Goal: Information Seeking & Learning: Understand process/instructions

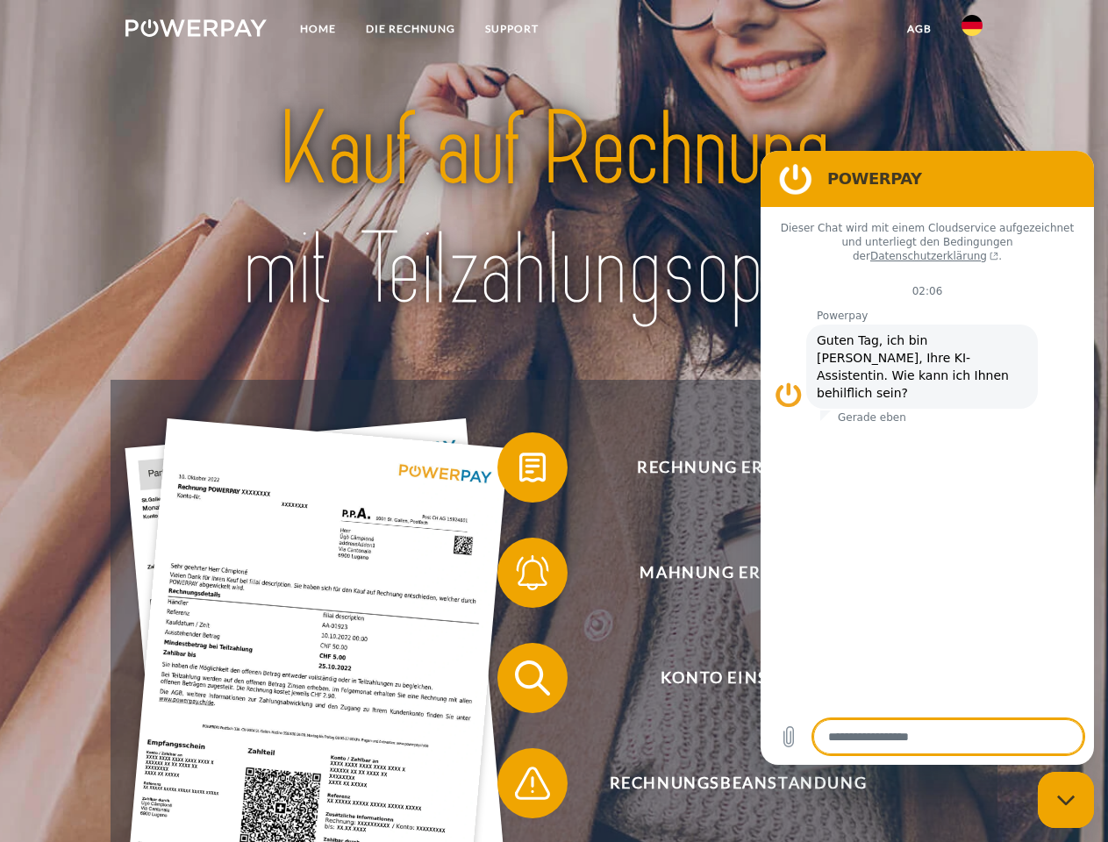
click at [196, 31] on img at bounding box center [195, 28] width 141 height 18
click at [972, 31] on img at bounding box center [972, 25] width 21 height 21
click at [919, 29] on link "agb" at bounding box center [919, 29] width 54 height 32
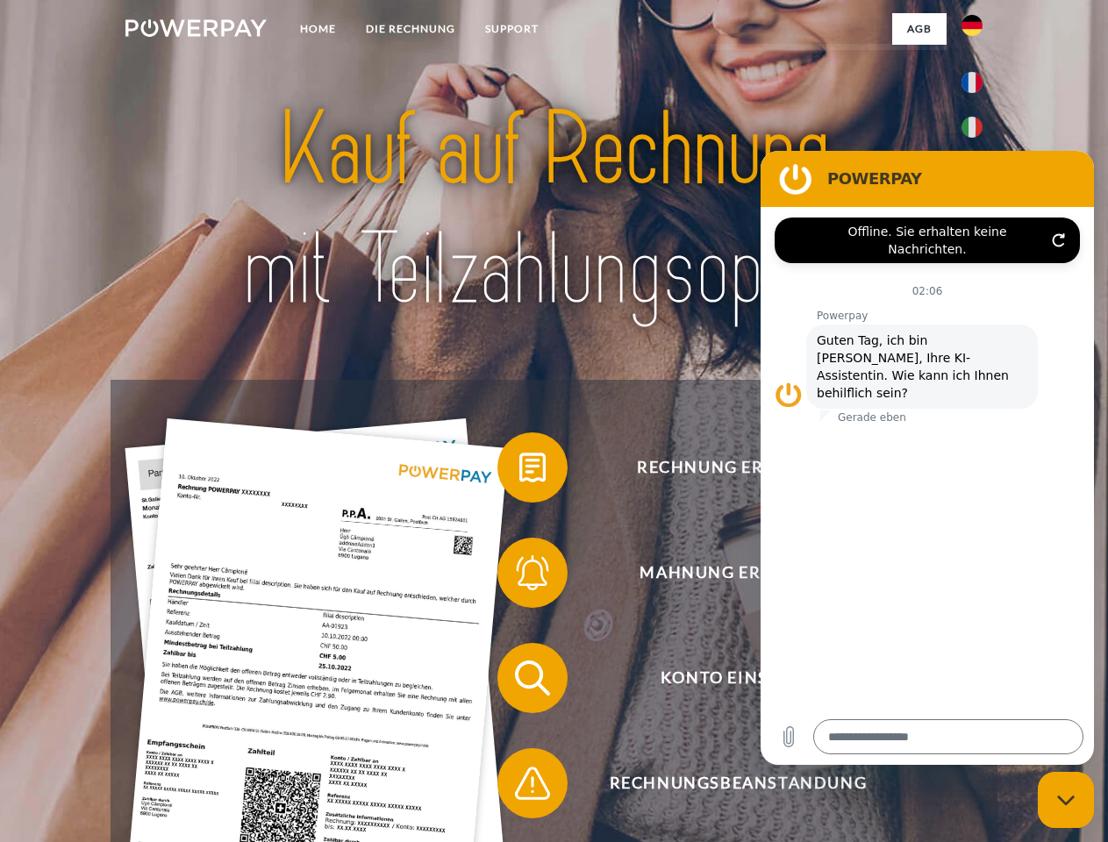
click at [519, 471] on span at bounding box center [506, 468] width 88 height 88
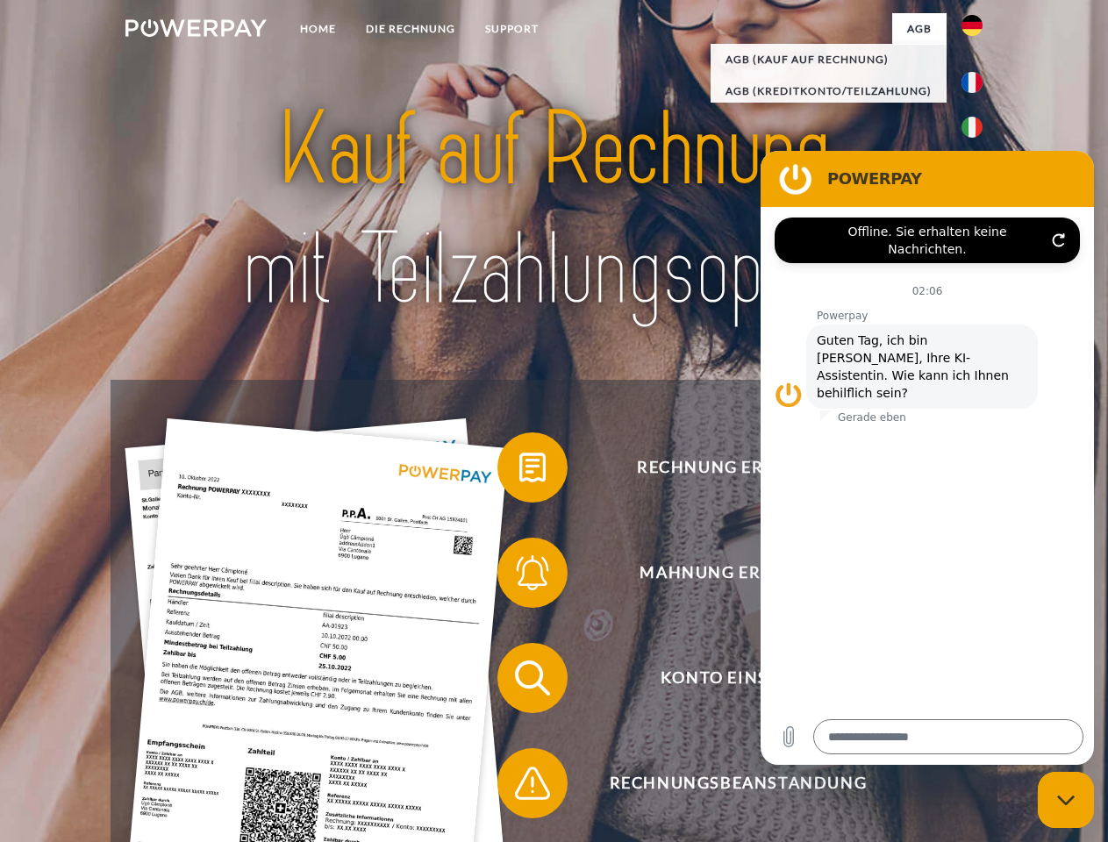
click at [519, 576] on span at bounding box center [506, 573] width 88 height 88
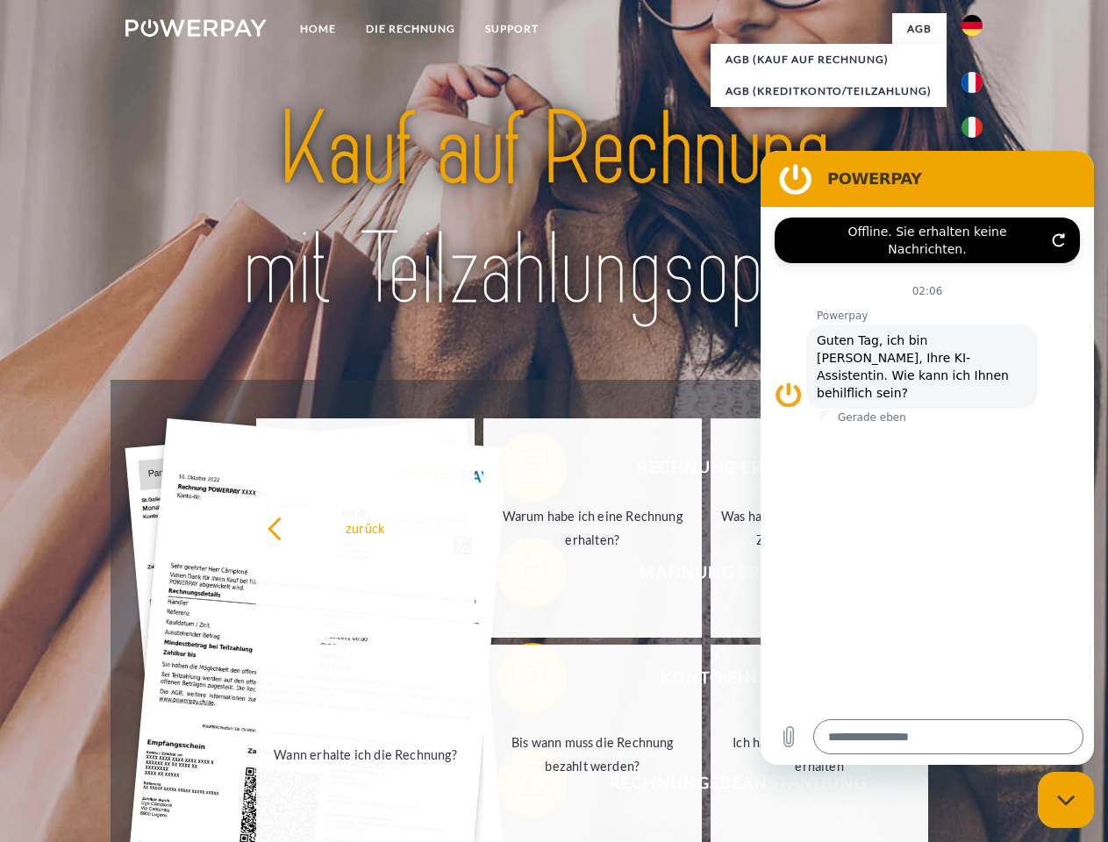
click at [519, 682] on link "Bis wann muss die Rechnung bezahlt werden?" at bounding box center [592, 754] width 218 height 219
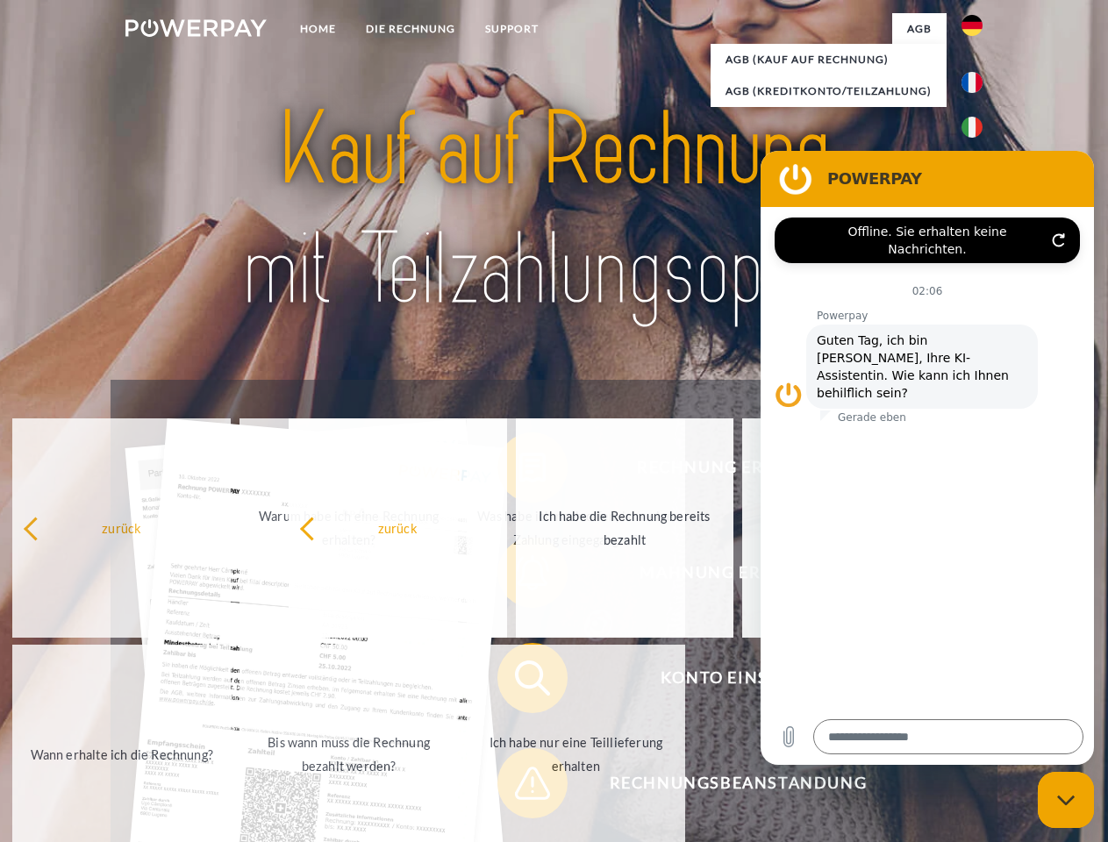
click at [519, 787] on span at bounding box center [506, 784] width 88 height 88
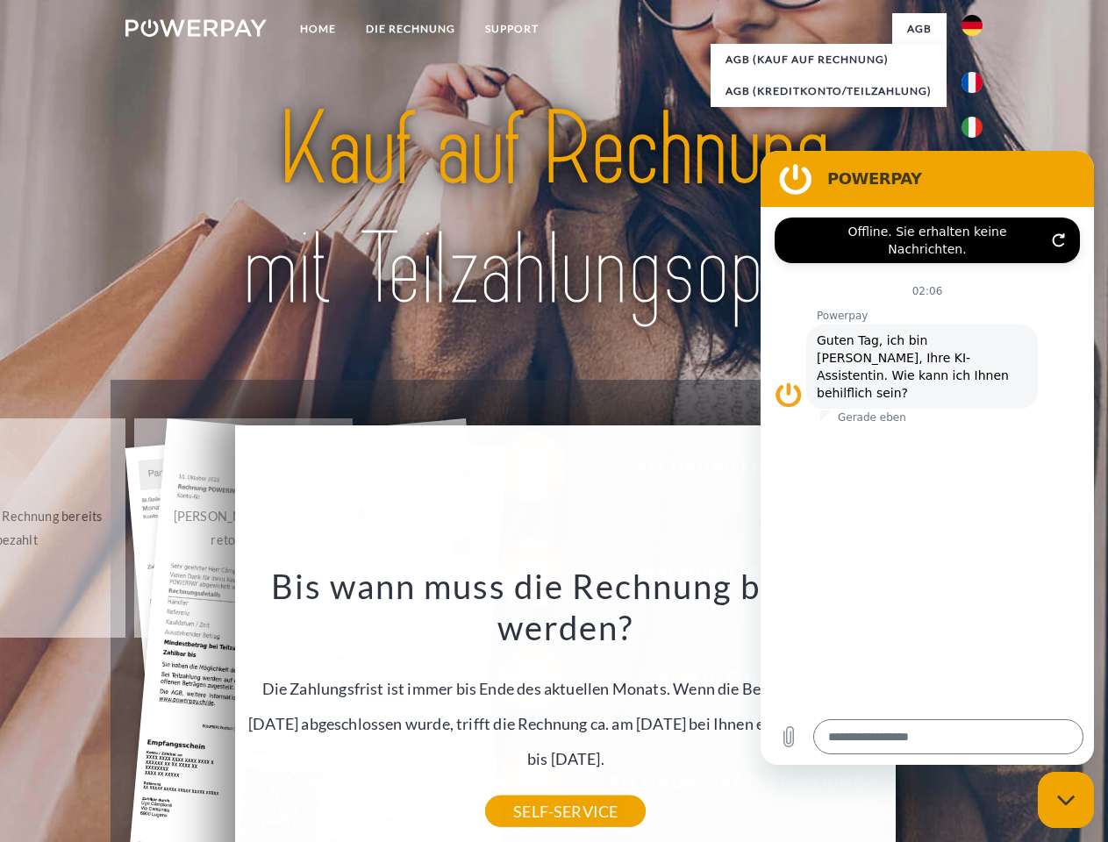
click at [1066, 800] on icon "Messaging-Fenster schließen" at bounding box center [1066, 800] width 18 height 11
type textarea "*"
